Goal: Task Accomplishment & Management: Complete application form

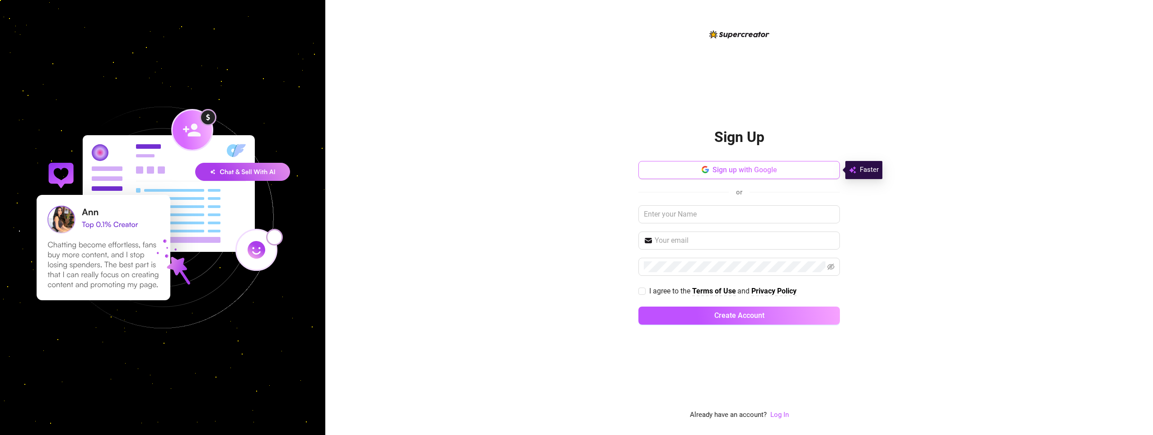
click at [762, 173] on span "Sign up with Google" at bounding box center [744, 169] width 65 height 9
